Goal: Answer question/provide support: Share knowledge or assist other users

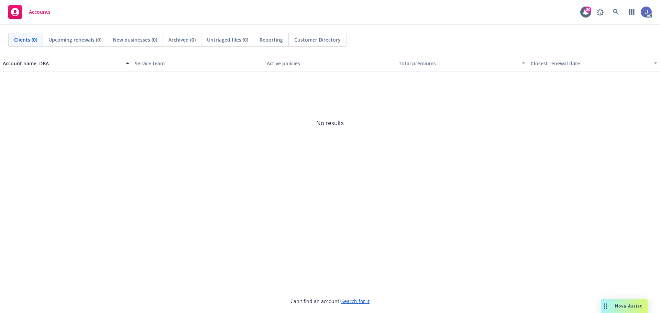
click at [613, 304] on div "Nova Assist" at bounding box center [629, 306] width 38 height 6
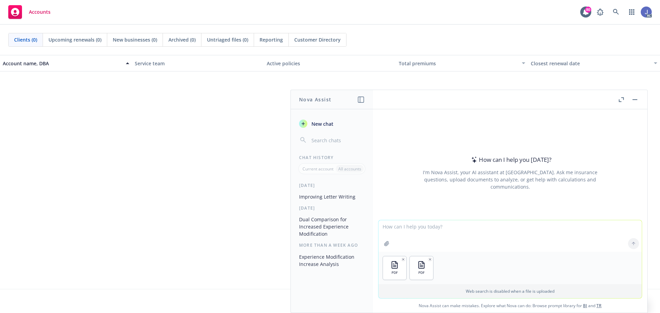
click at [437, 227] on textarea at bounding box center [510, 236] width 263 height 32
type textarea "Please review and do a dual mod comparison to detail why the increase in the 20…"
click at [634, 245] on button at bounding box center [633, 243] width 11 height 11
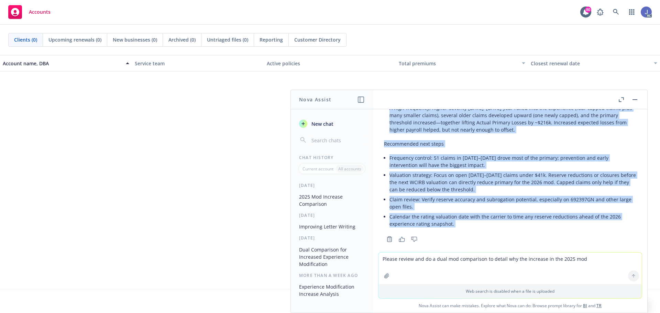
scroll to position [644, 0]
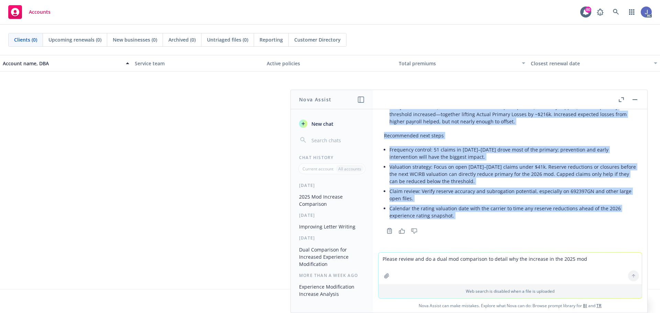
drag, startPoint x: 385, startPoint y: 161, endPoint x: 563, endPoint y: 246, distance: 197.2
click at [563, 246] on div "pdf 2025 CA Xmod 123%.pdf pdf [PERSON_NAME] Partners LP 2024 WCIRB Xmod at 94% …" at bounding box center [510, 180] width 274 height 143
copy div "Lore’i d sita-con adipiscing elitseddoe tem inc 0015 UTLAB etdolorema ali enima…"
click at [621, 100] on icon "button" at bounding box center [621, 99] width 5 height 5
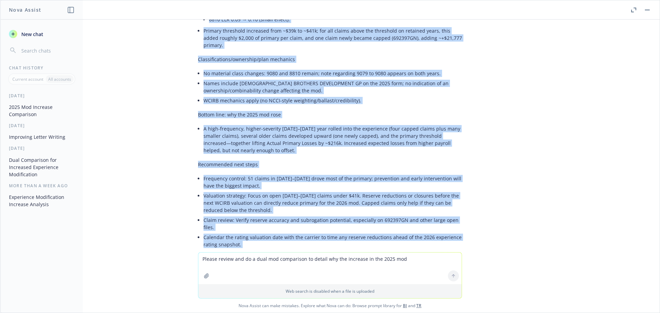
click at [651, 10] on button "button" at bounding box center [647, 10] width 8 height 8
